Goal: Task Accomplishment & Management: Complete application form

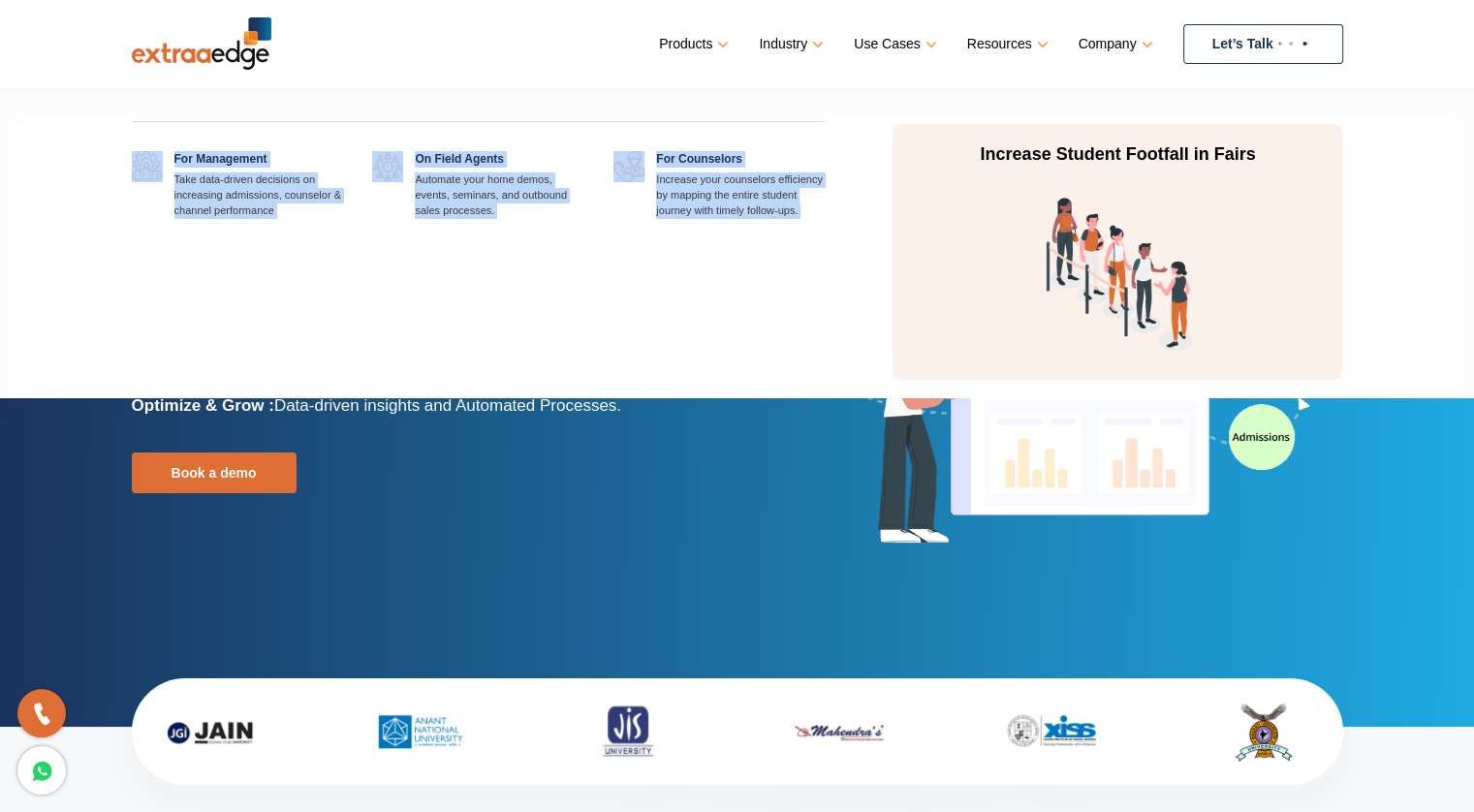
drag, startPoint x: 863, startPoint y: 230, endPoint x: 133, endPoint y: 150, distance: 734.4
click at [133, 150] on div "For Management Take data-driven decisions on increasing admissions, counselor &…" at bounding box center [737, 244] width 1241 height 271
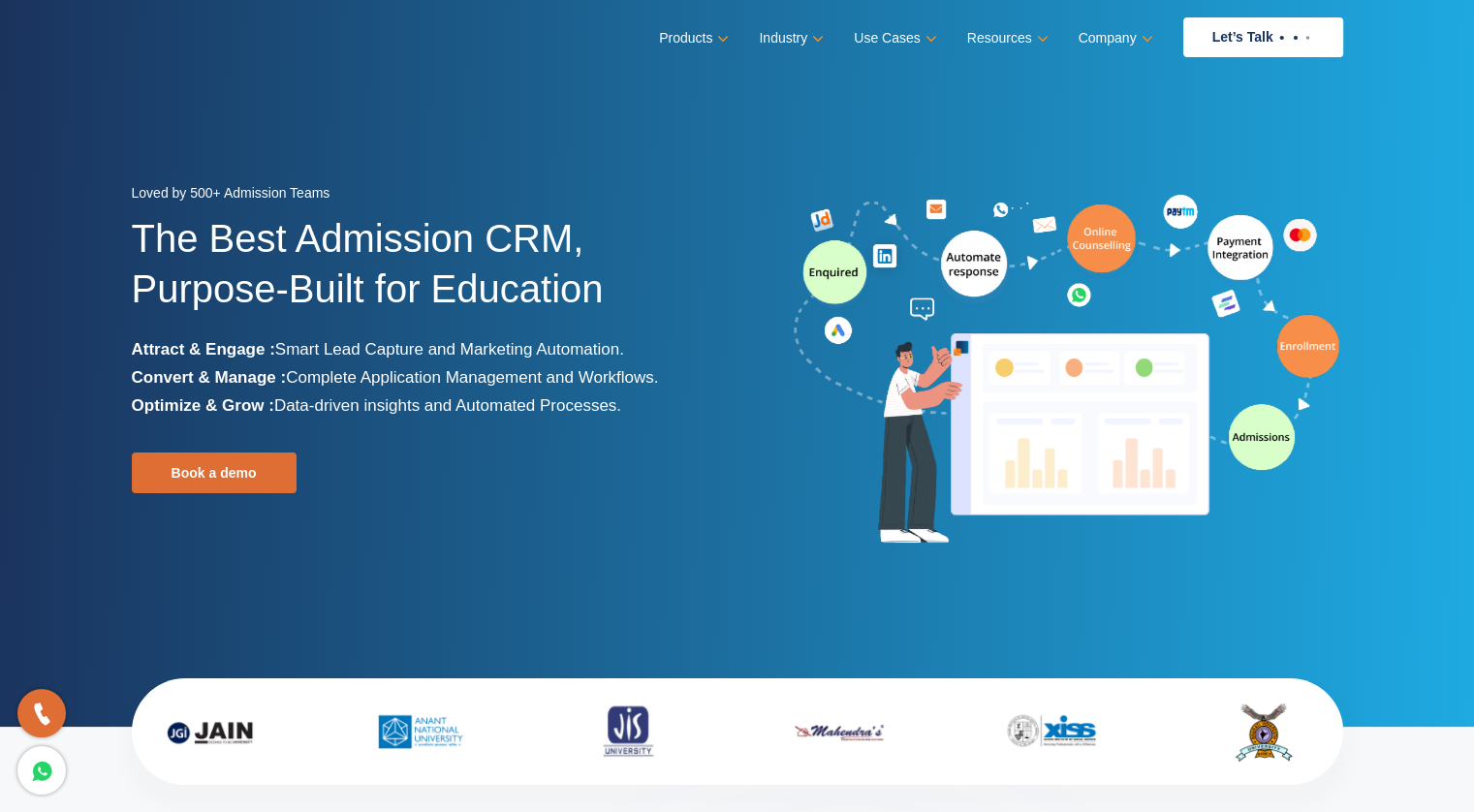
click at [53, 482] on section "Loved by 500+ Admission Teams The Best Admission CRM, Purpose-Built for Educati…" at bounding box center [737, 363] width 1474 height 726
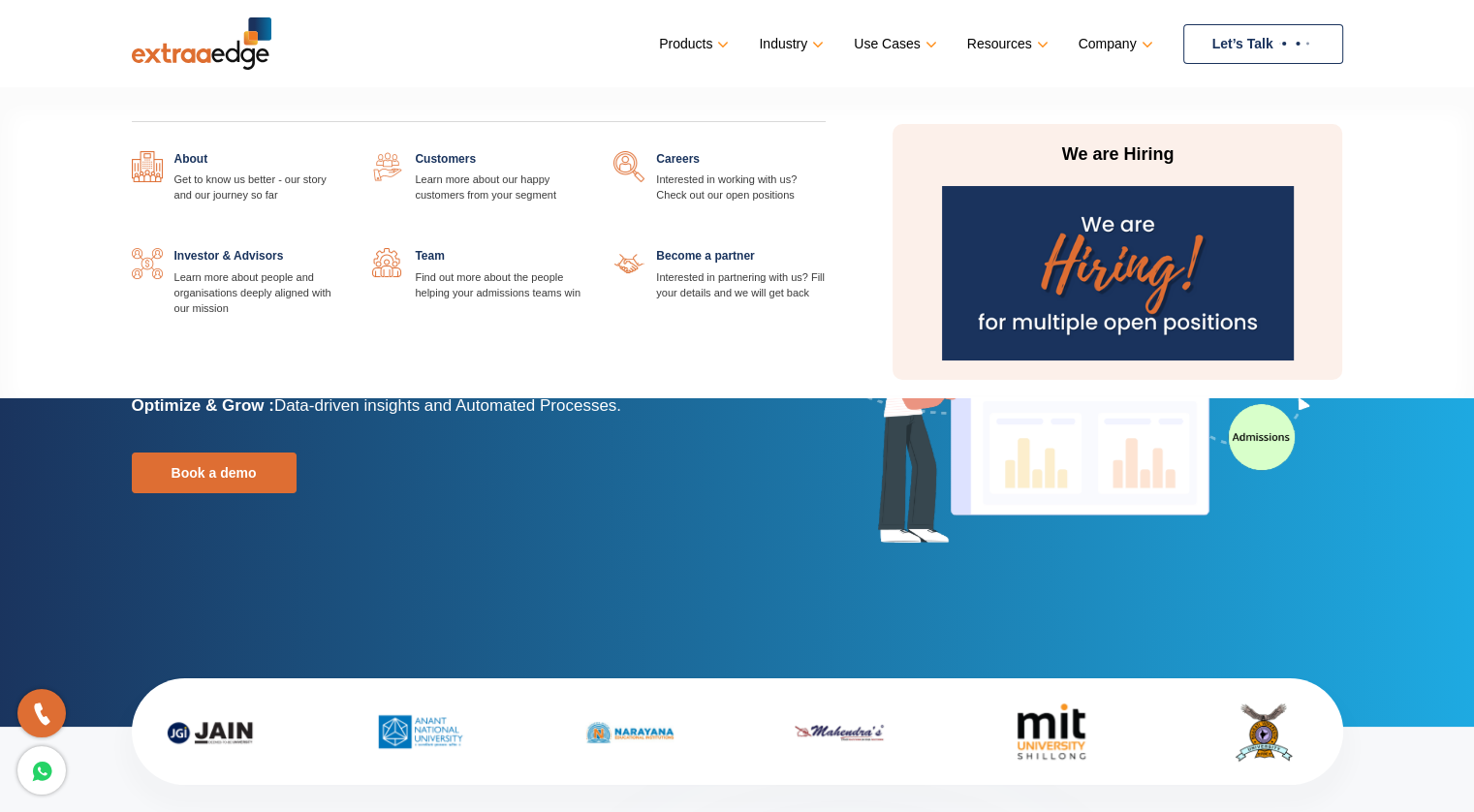
click at [826, 152] on link at bounding box center [826, 152] width 0 height 0
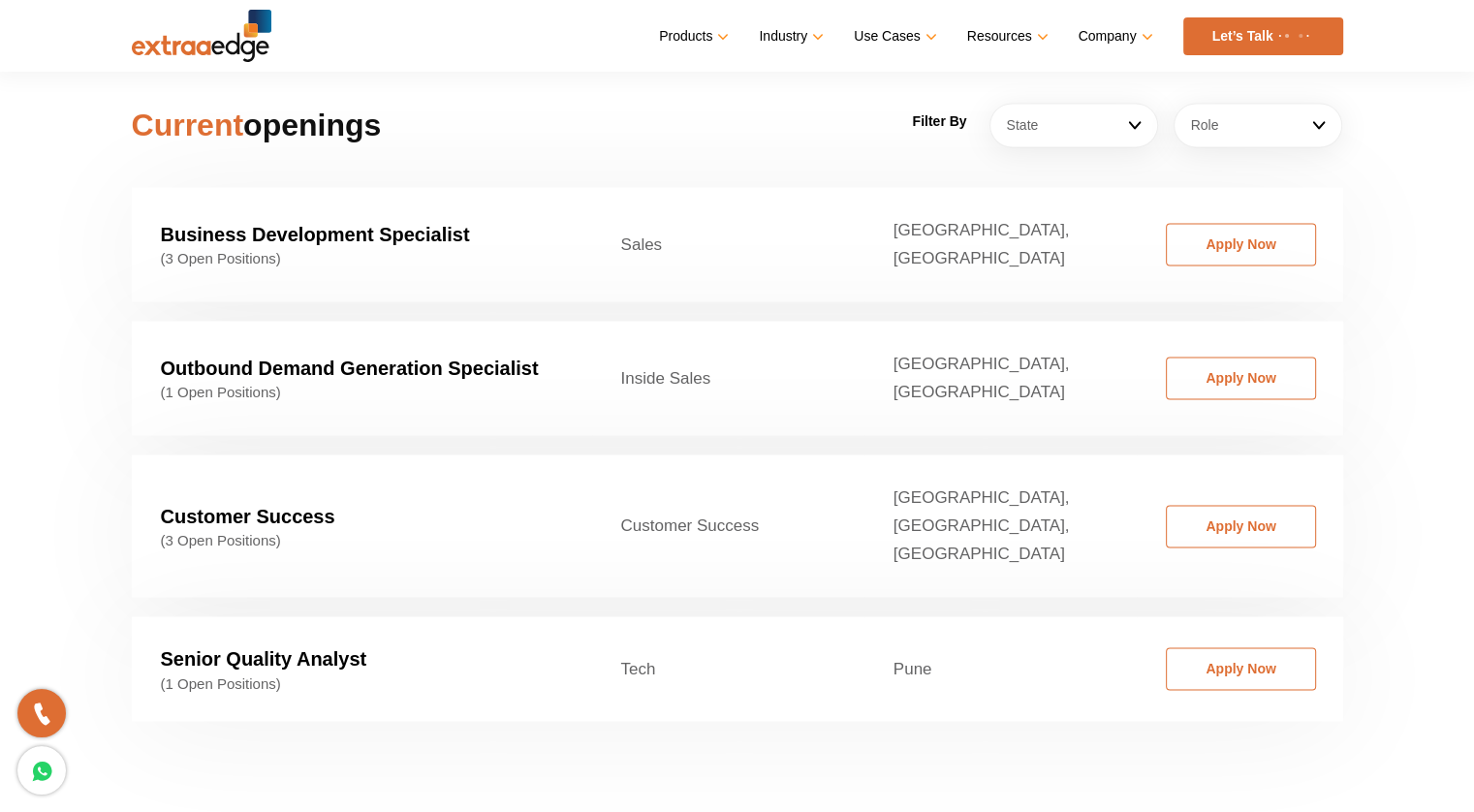
scroll to position [3004, 0]
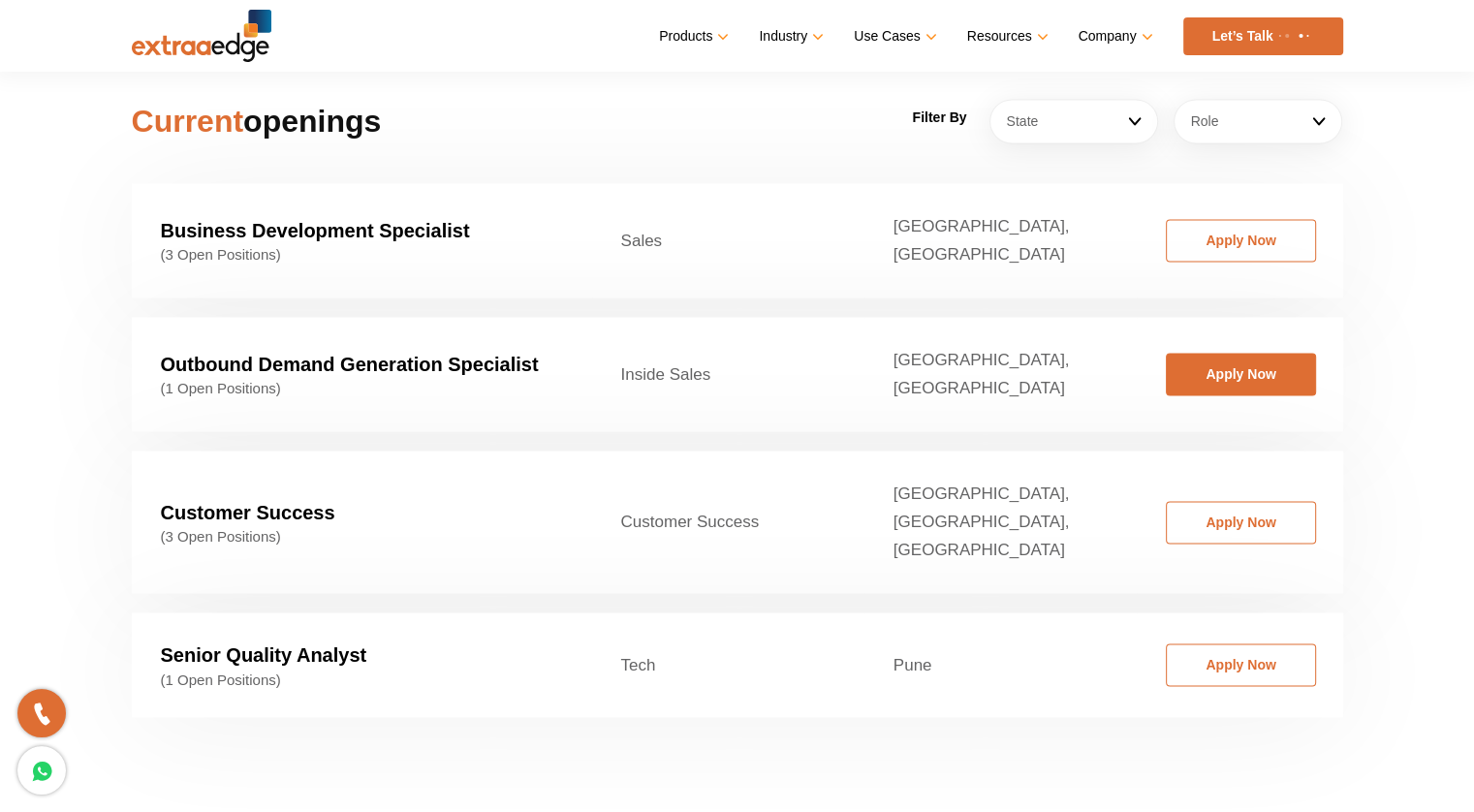
click at [1221, 352] on link "Apply Now" at bounding box center [1241, 373] width 151 height 42
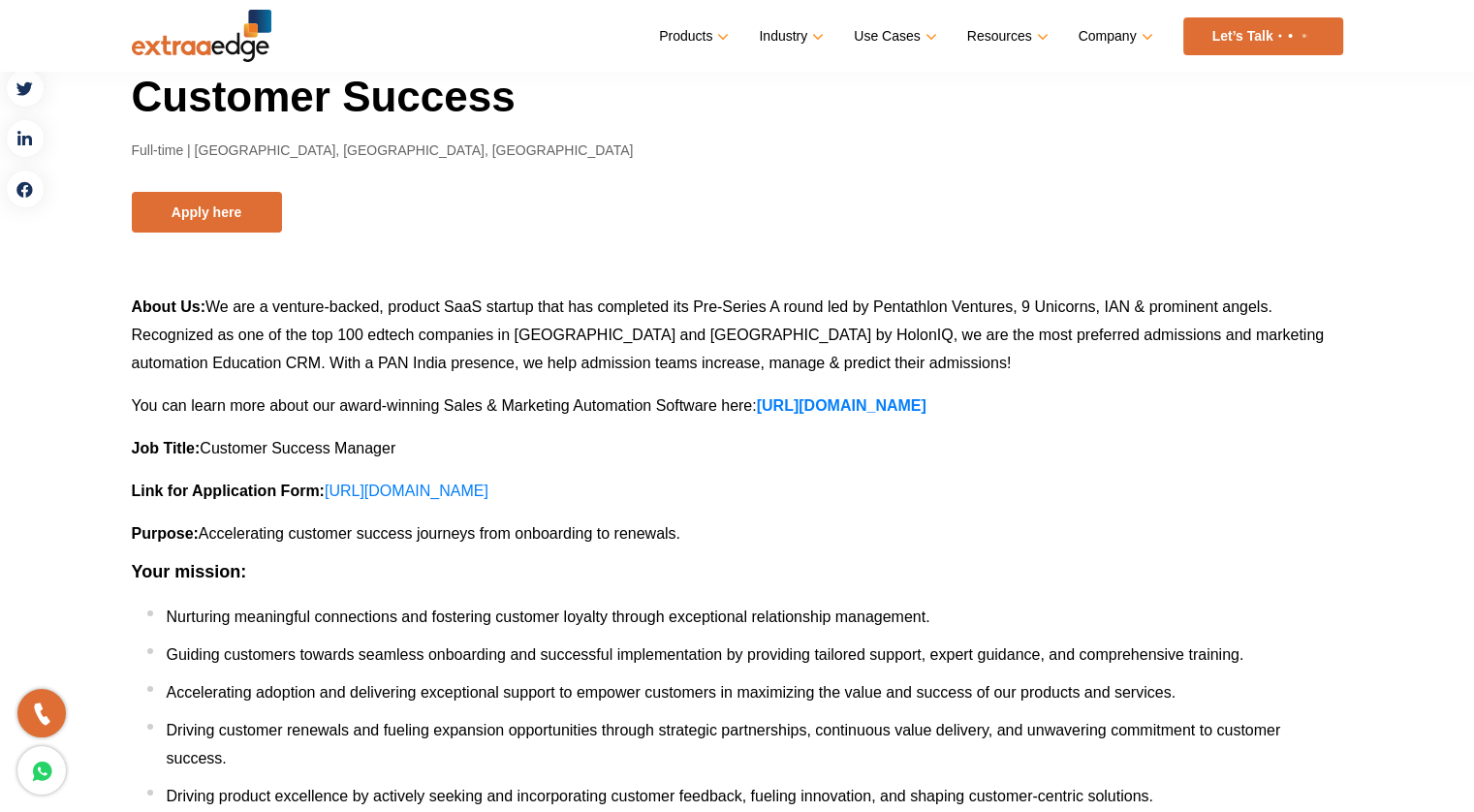
scroll to position [194, 0]
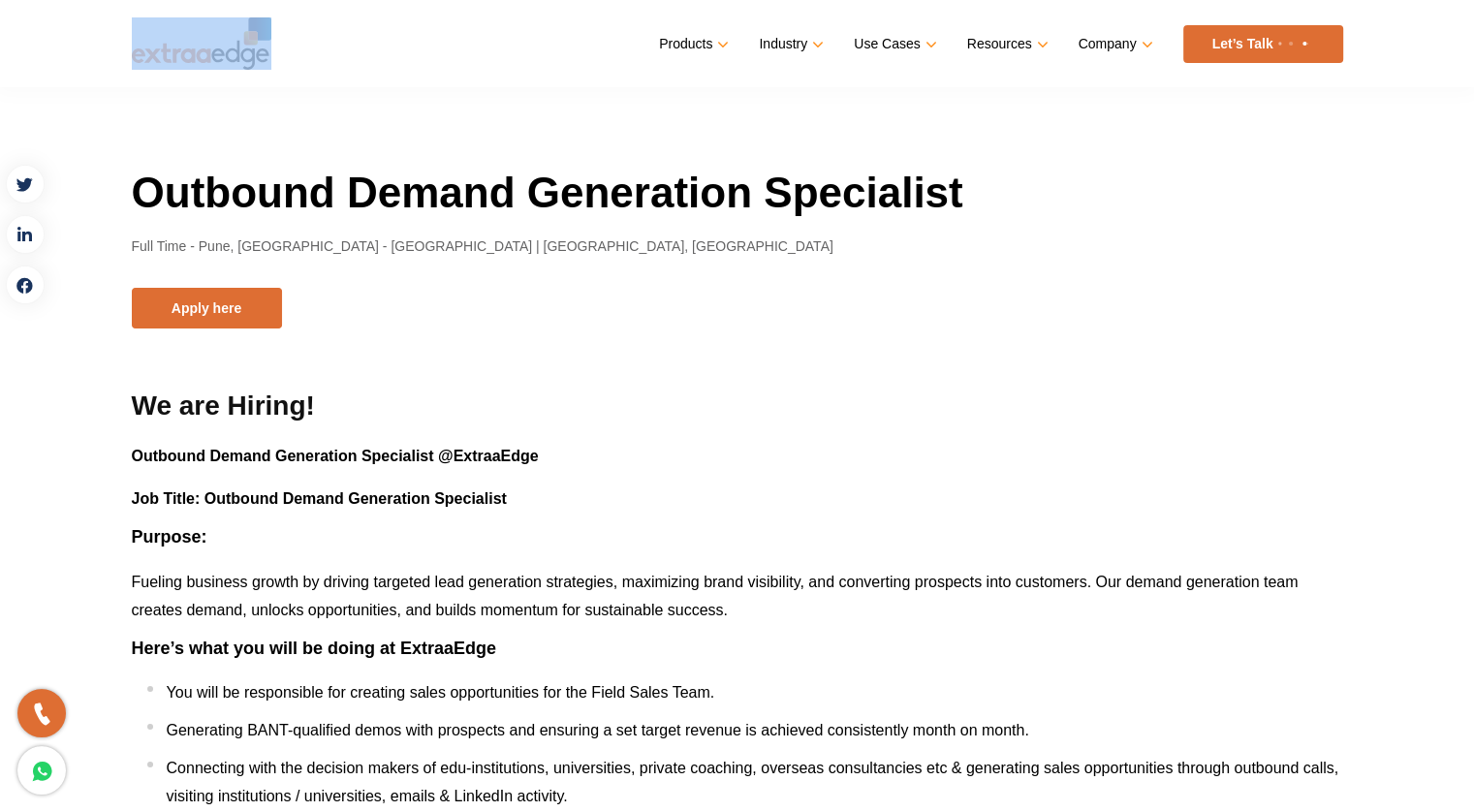
drag, startPoint x: 117, startPoint y: 47, endPoint x: 281, endPoint y: 69, distance: 165.5
click at [281, 69] on div "Menu Close Products Education CRM Streamline your entire admissions process on …" at bounding box center [737, 43] width 1241 height 88
copy nav "Menu Close"
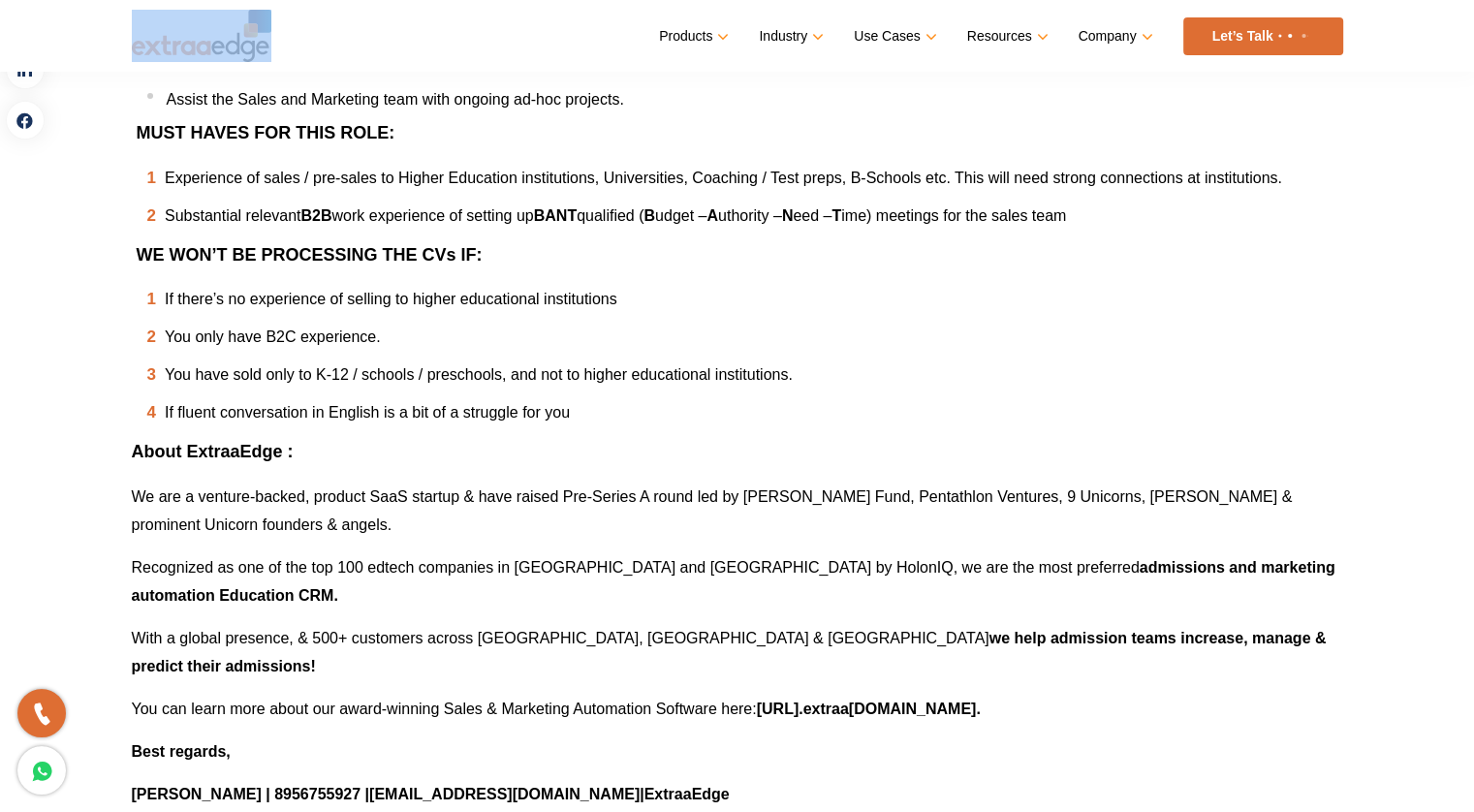
scroll to position [1066, 0]
